Goal: Task Accomplishment & Management: Manage account settings

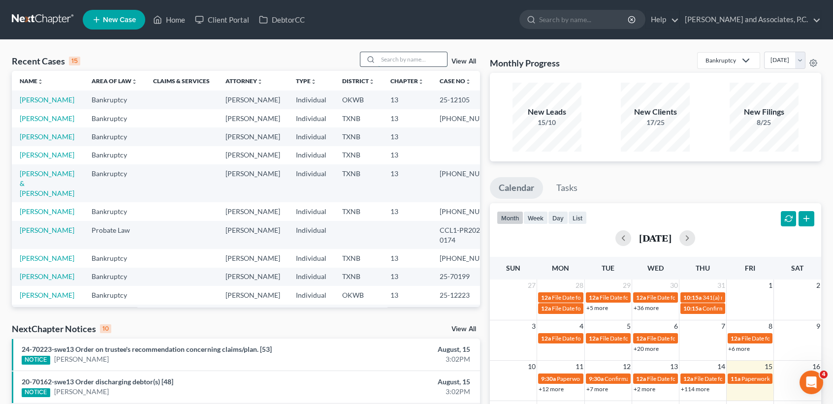
click at [411, 61] on input "search" at bounding box center [412, 59] width 69 height 14
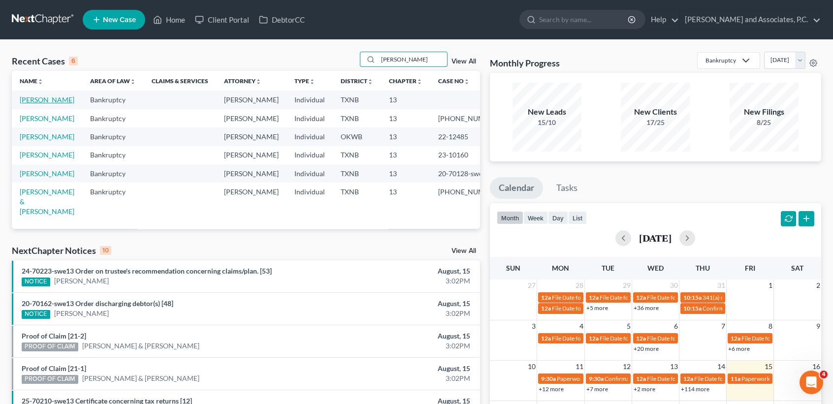
type input "[PERSON_NAME]"
click at [27, 101] on link "[PERSON_NAME]" at bounding box center [47, 100] width 55 height 8
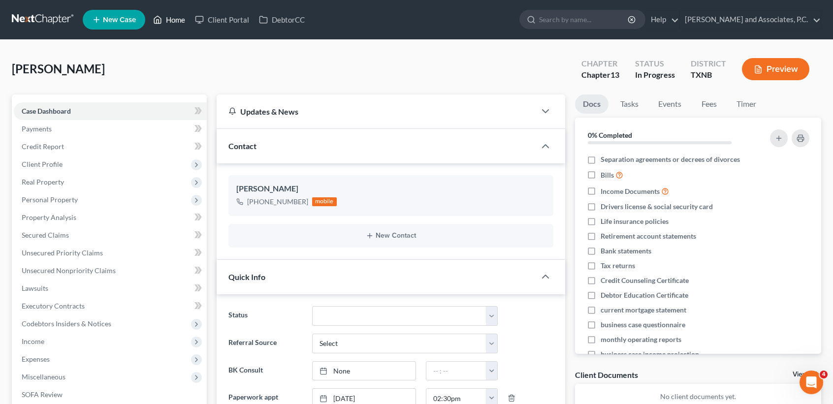
click at [174, 24] on link "Home" at bounding box center [169, 20] width 42 height 18
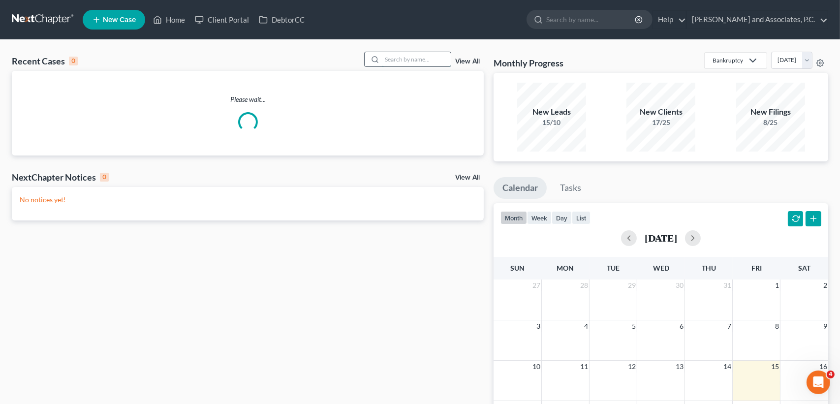
click at [364, 65] on div at bounding box center [408, 59] width 88 height 15
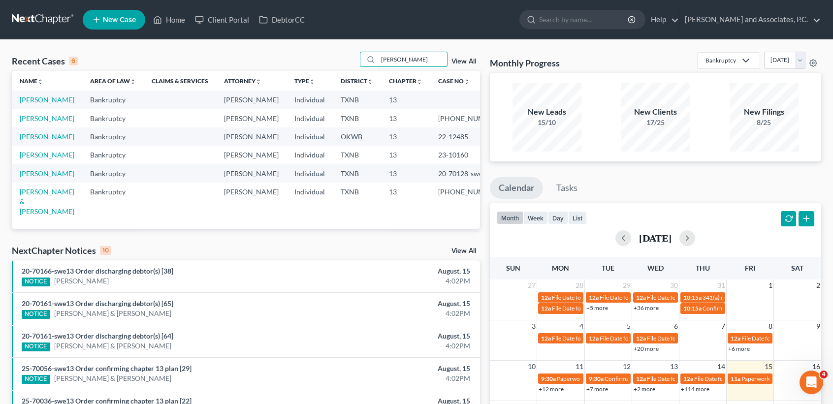
type input "[PERSON_NAME]"
click at [31, 141] on link "[PERSON_NAME]" at bounding box center [47, 136] width 55 height 8
select select "0"
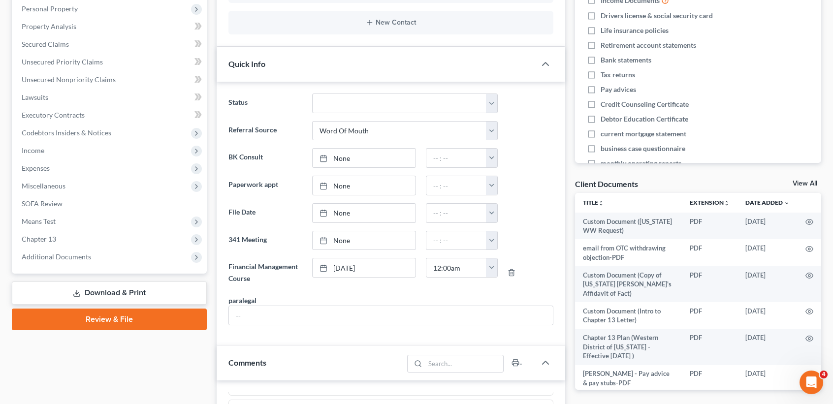
scroll to position [394, 0]
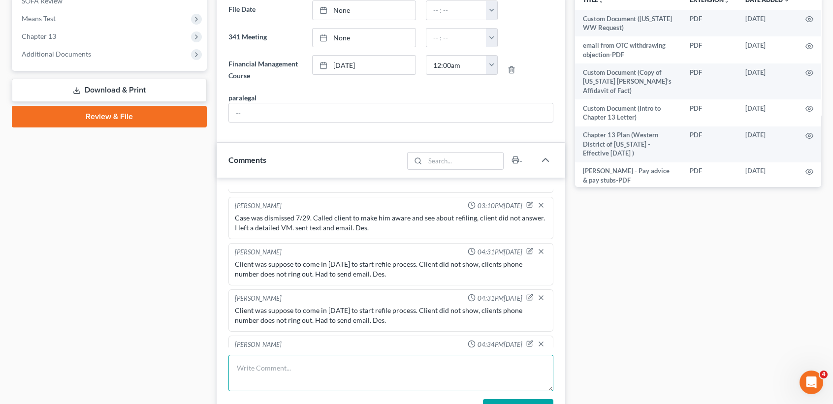
click at [336, 370] on textarea at bounding box center [390, 373] width 325 height 36
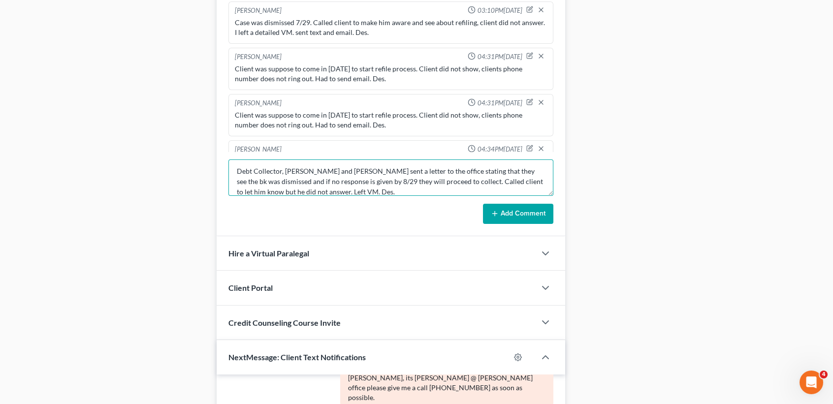
scroll to position [591, 0]
type textarea "Debt Collector, [PERSON_NAME] and [PERSON_NAME] sent a letter to the office sta…"
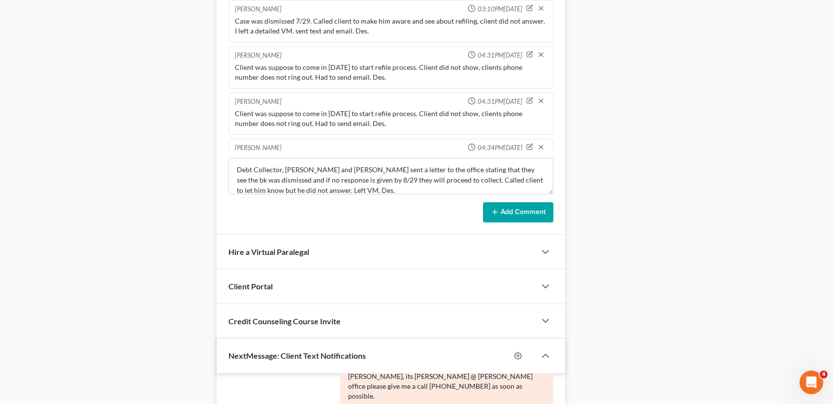
click at [523, 207] on button "Add Comment" at bounding box center [518, 212] width 70 height 21
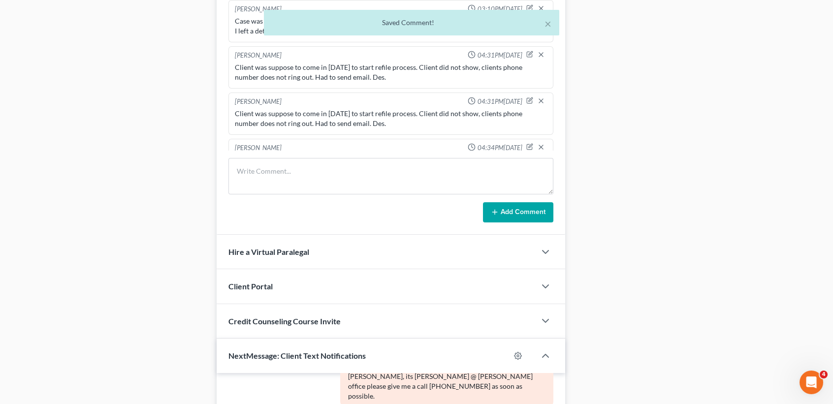
scroll to position [456, 0]
